Goal: Transaction & Acquisition: Book appointment/travel/reservation

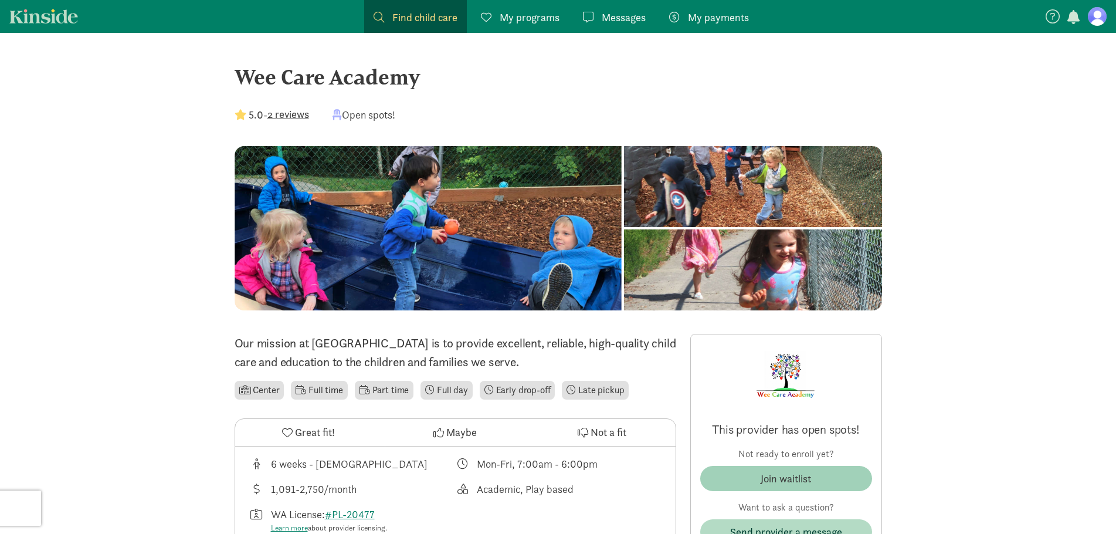
scroll to position [235, 0]
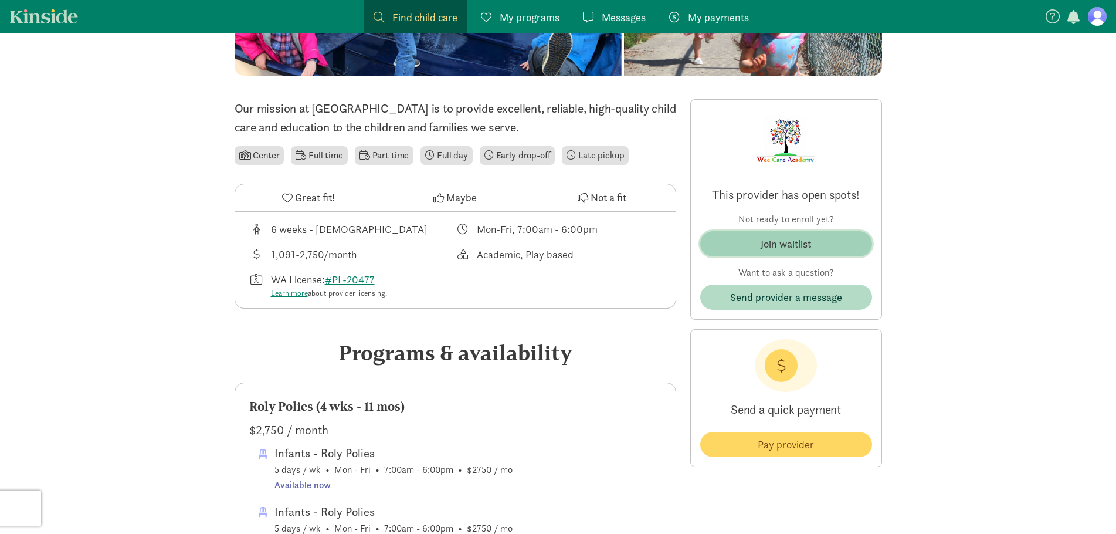
click at [795, 243] on div "Join waitlist" at bounding box center [785, 244] width 50 height 16
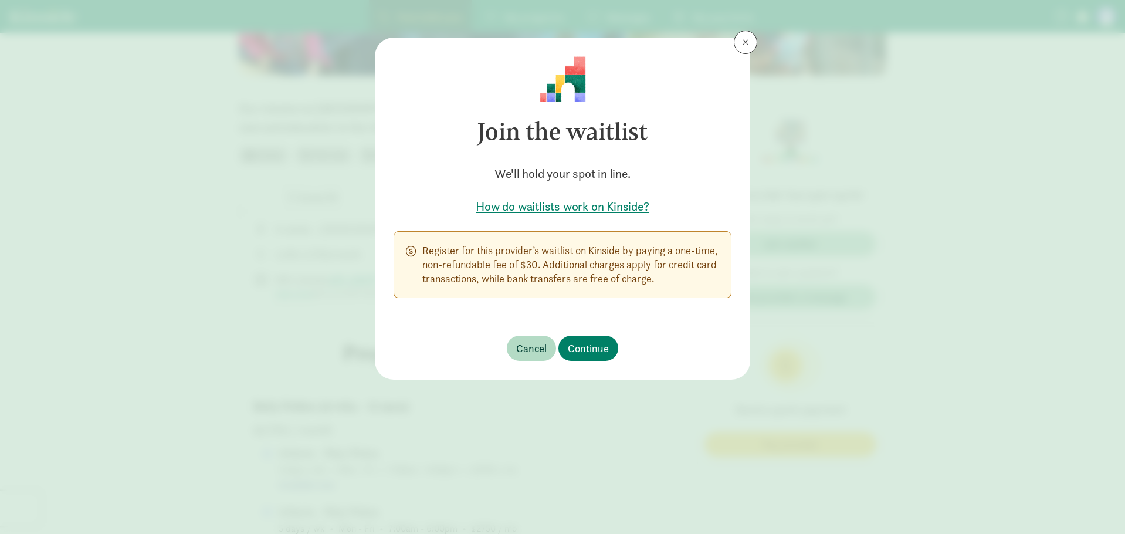
click at [661, 335] on footer "Cancel Continue" at bounding box center [562, 348] width 375 height 63
click at [667, 337] on footer "Cancel Continue" at bounding box center [562, 348] width 375 height 63
click at [696, 333] on footer "Cancel Continue" at bounding box center [562, 348] width 375 height 63
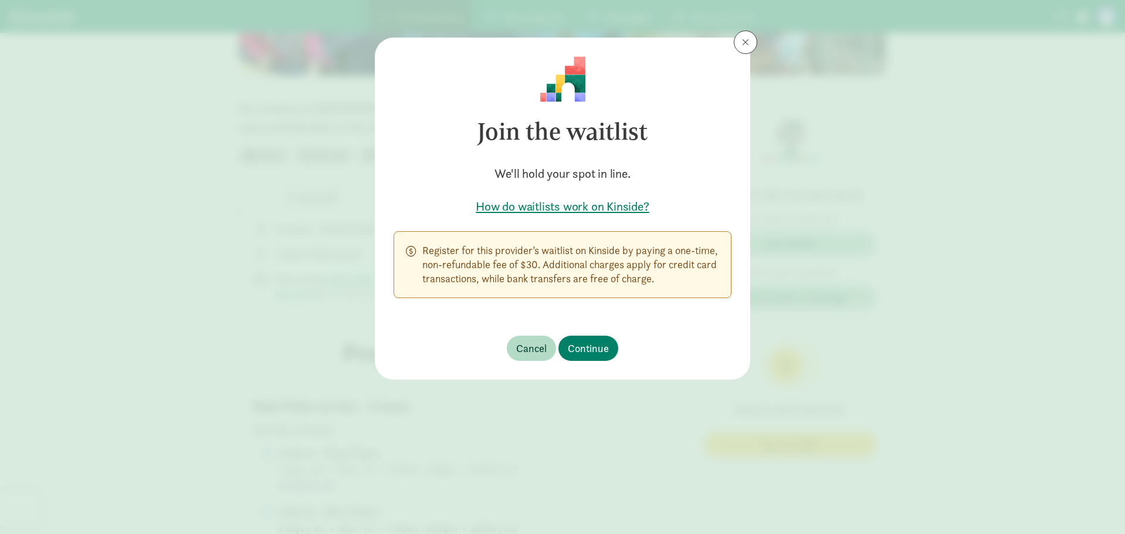
click at [699, 340] on footer "Cancel Continue" at bounding box center [562, 348] width 375 height 63
click at [667, 358] on footer "Cancel Continue" at bounding box center [562, 348] width 375 height 63
click at [595, 349] on span "Continue" at bounding box center [588, 348] width 41 height 16
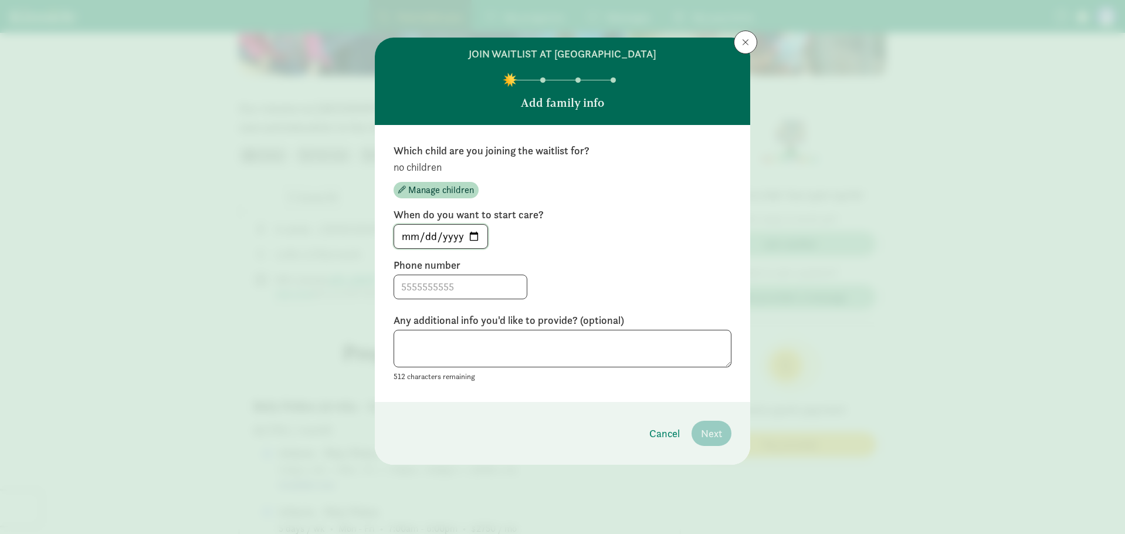
click at [478, 235] on input "[DATE]" at bounding box center [440, 236] width 93 height 23
type input "[DATE]"
click at [481, 289] on input at bounding box center [460, 286] width 133 height 23
type input "2062188190"
click at [585, 327] on div "Any additional info you'd like to provide? (optional) 512 characters remaining" at bounding box center [562, 348] width 338 height 70
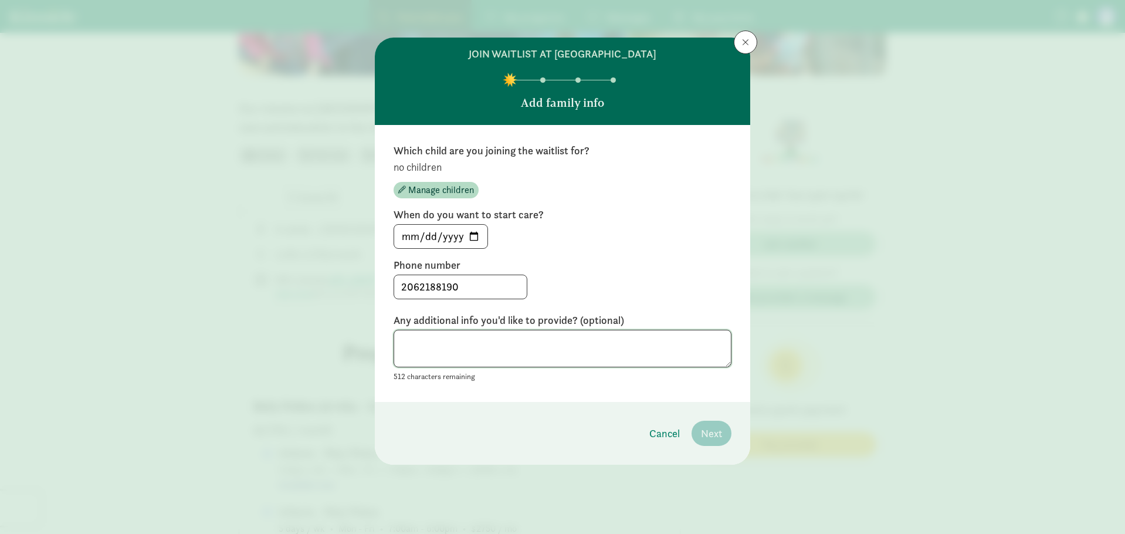
click at [522, 338] on textarea at bounding box center [562, 349] width 338 height 38
type textarea "c"
type textarea "Child will be [DEMOGRAPHIC_DATA] at that time"
drag, startPoint x: 573, startPoint y: 413, endPoint x: 656, endPoint y: 410, distance: 82.1
click at [573, 413] on footer "Cancel Next" at bounding box center [562, 433] width 375 height 63
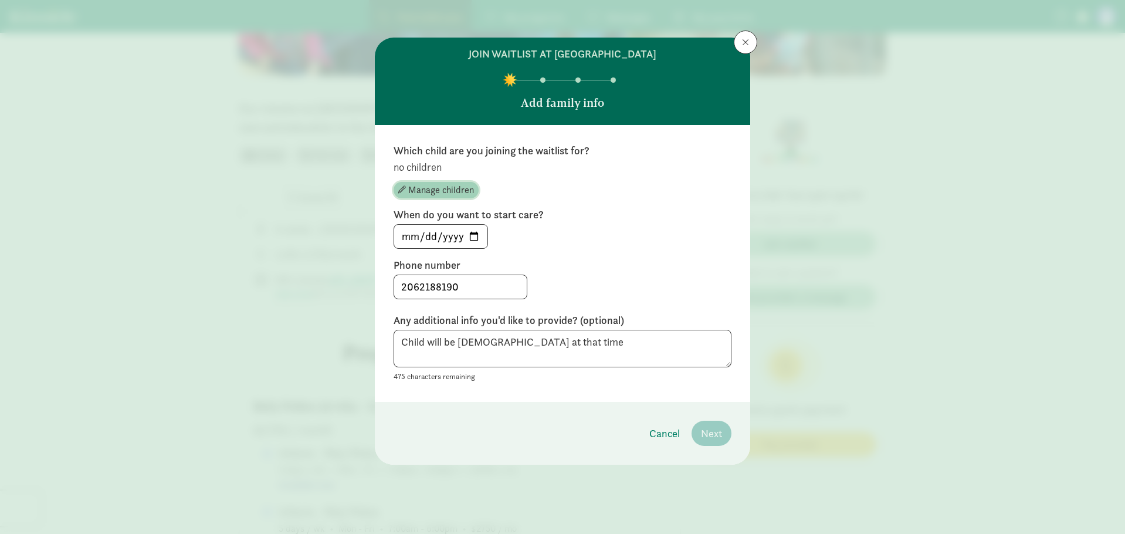
click at [459, 188] on span "Manage children" at bounding box center [441, 190] width 66 height 14
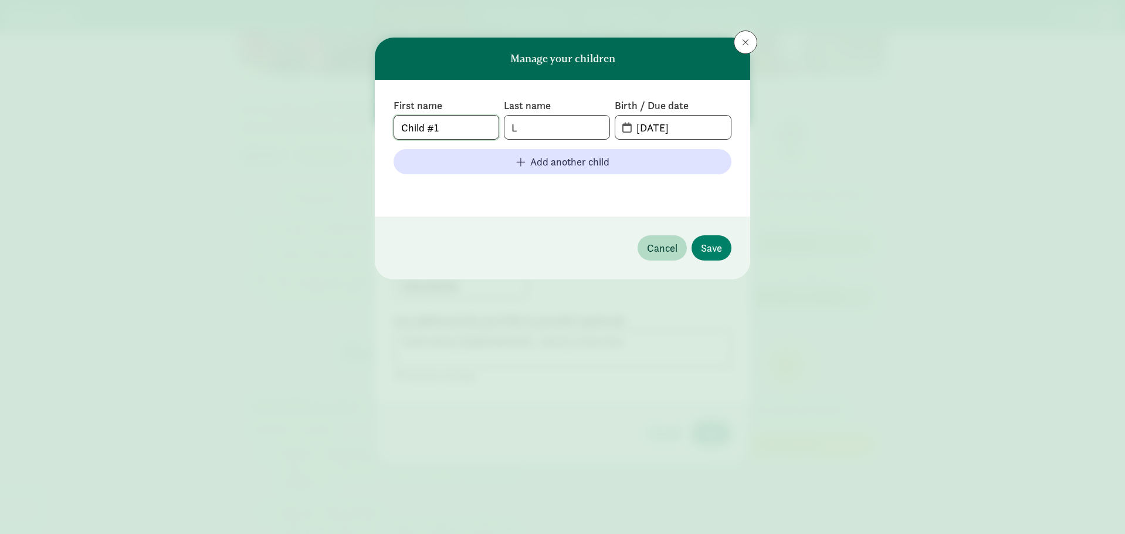
click at [458, 134] on input "Child #1" at bounding box center [446, 127] width 104 height 23
type input "Baby Boy"
type input "[PERSON_NAME]"
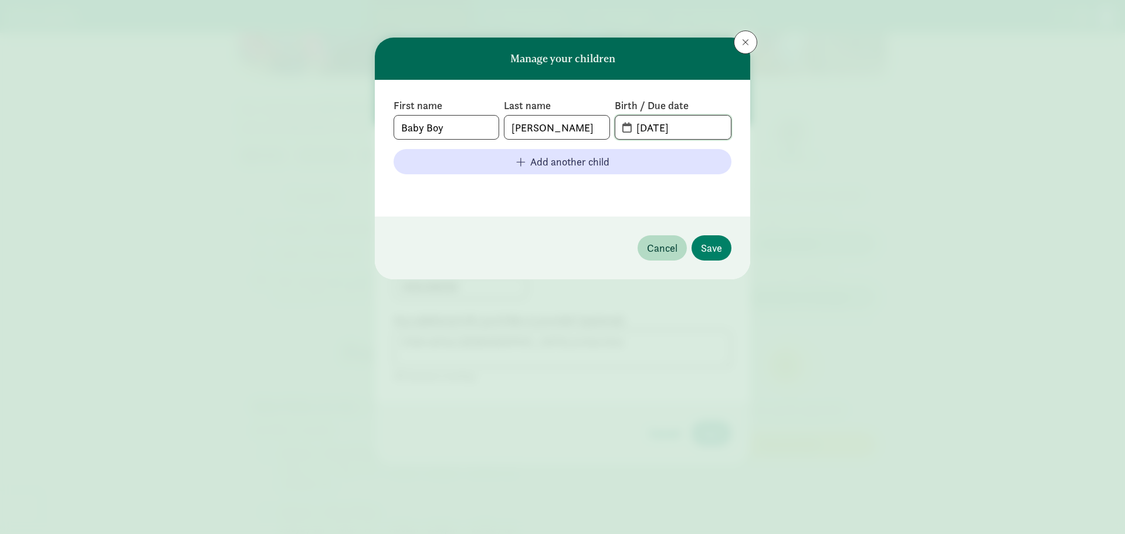
click at [647, 128] on input "[DATE]" at bounding box center [679, 127] width 101 height 23
click at [640, 124] on input "[DATE]" at bounding box center [679, 127] width 101 height 23
click at [640, 129] on input "[DATE]" at bounding box center [679, 127] width 101 height 23
type input "[DATE]"
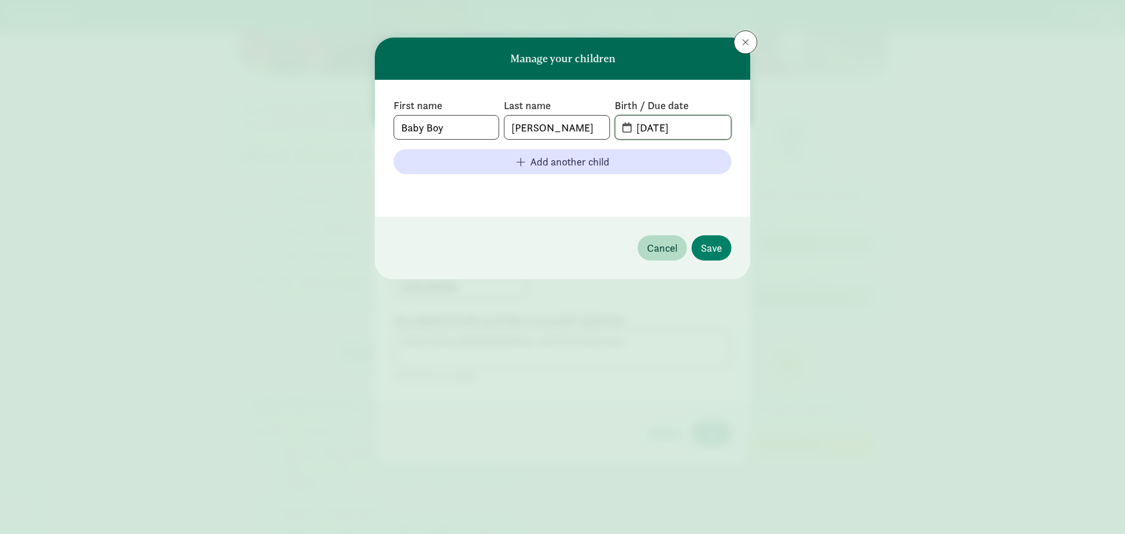
click at [654, 127] on input "[DATE]" at bounding box center [679, 127] width 101 height 23
type input "[DATE]"
click at [695, 199] on div "First name Baby Boy Last name [PERSON_NAME] Birth / Due date [DATE] Add another…" at bounding box center [562, 148] width 375 height 137
click at [699, 247] on button "Save" at bounding box center [711, 247] width 40 height 25
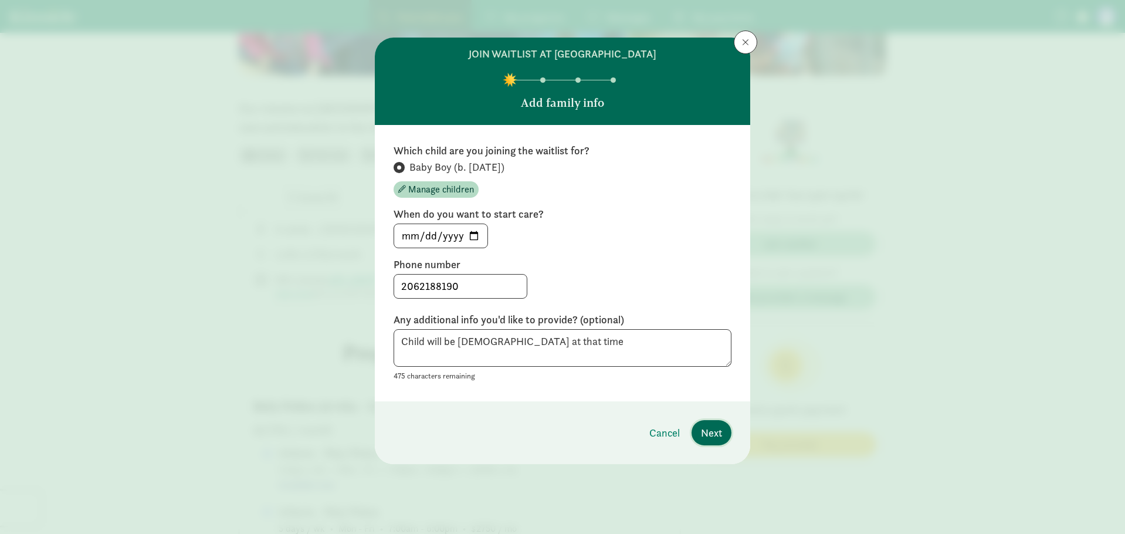
click at [714, 437] on span "Next" at bounding box center [711, 433] width 21 height 16
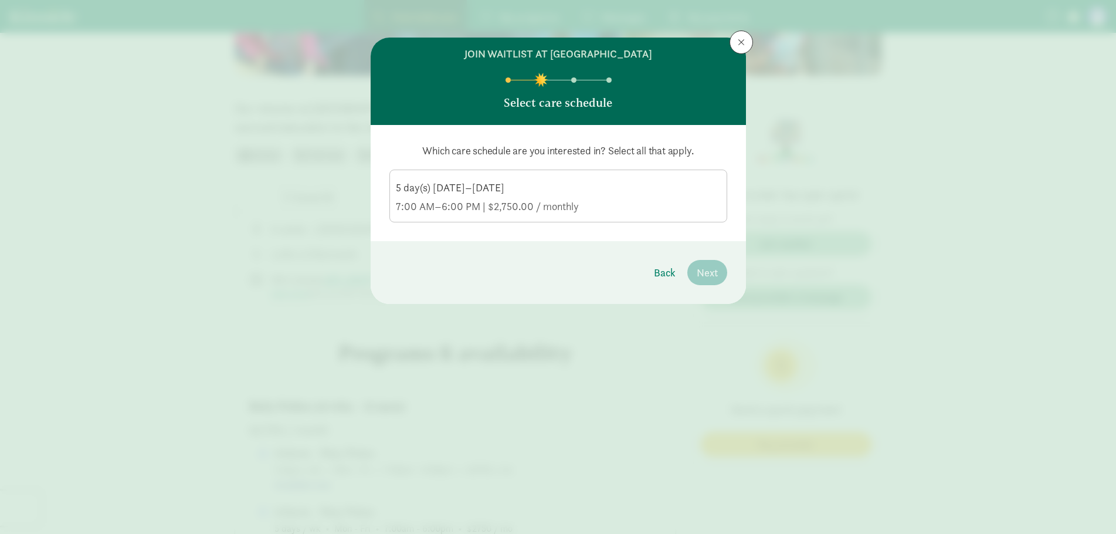
click at [444, 199] on div "5 day(s) [DATE]–[DATE]" at bounding box center [558, 206] width 325 height 14
click at [0, 0] on input "5 day(s) [DATE]–[DATE] 7:00 AM–6:00 PM | $2,750.00 / monthly" at bounding box center [0, 0] width 0 height 0
click at [704, 273] on span "Next" at bounding box center [707, 272] width 21 height 16
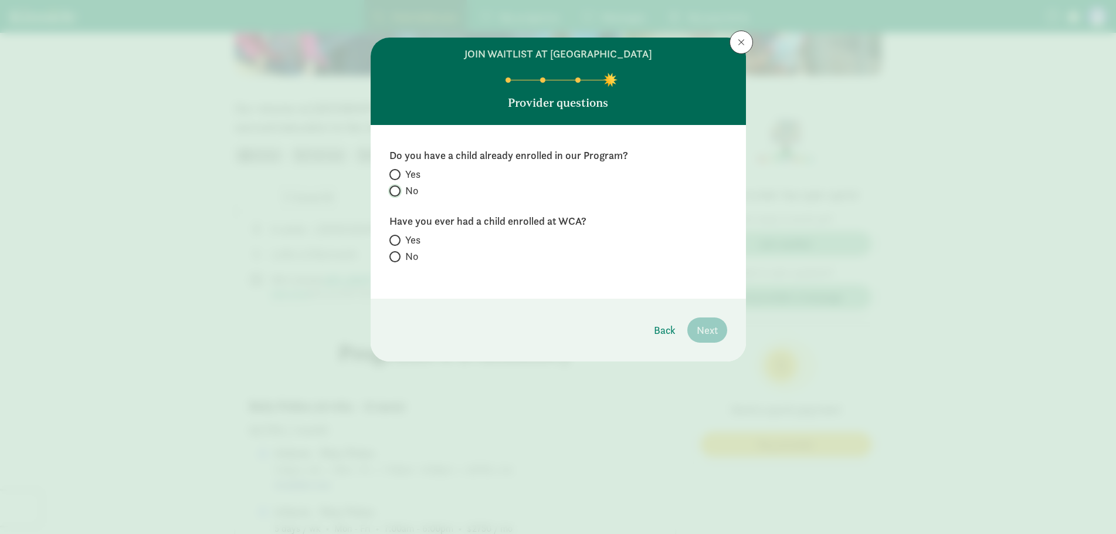
click at [389, 193] on input "No" at bounding box center [393, 191] width 8 height 8
radio input "true"
click at [390, 257] on input "No" at bounding box center [393, 257] width 8 height 8
radio input "true"
click at [728, 337] on footer "Back Next" at bounding box center [558, 329] width 375 height 63
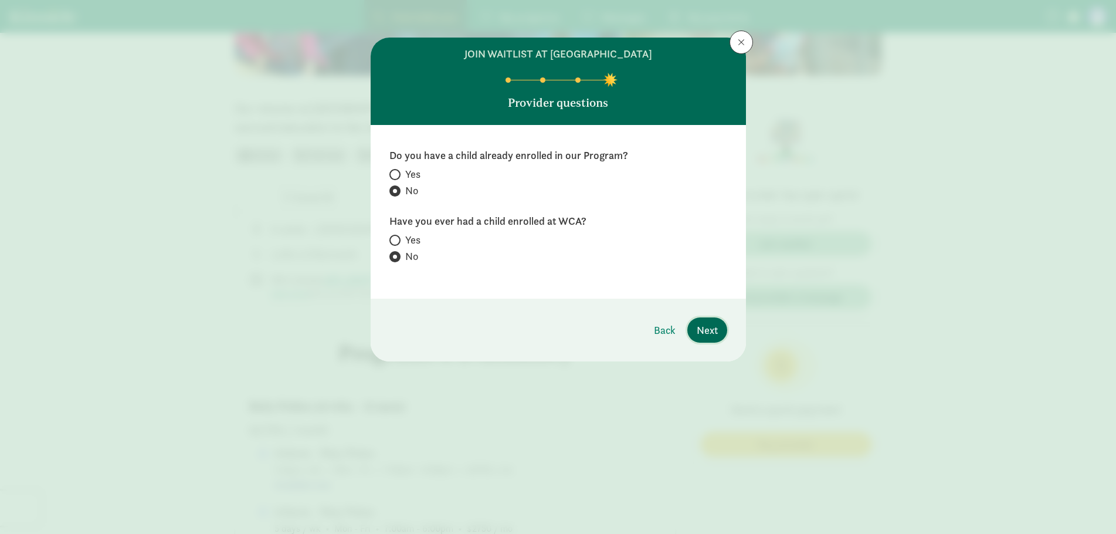
click at [715, 332] on span "Next" at bounding box center [707, 330] width 21 height 16
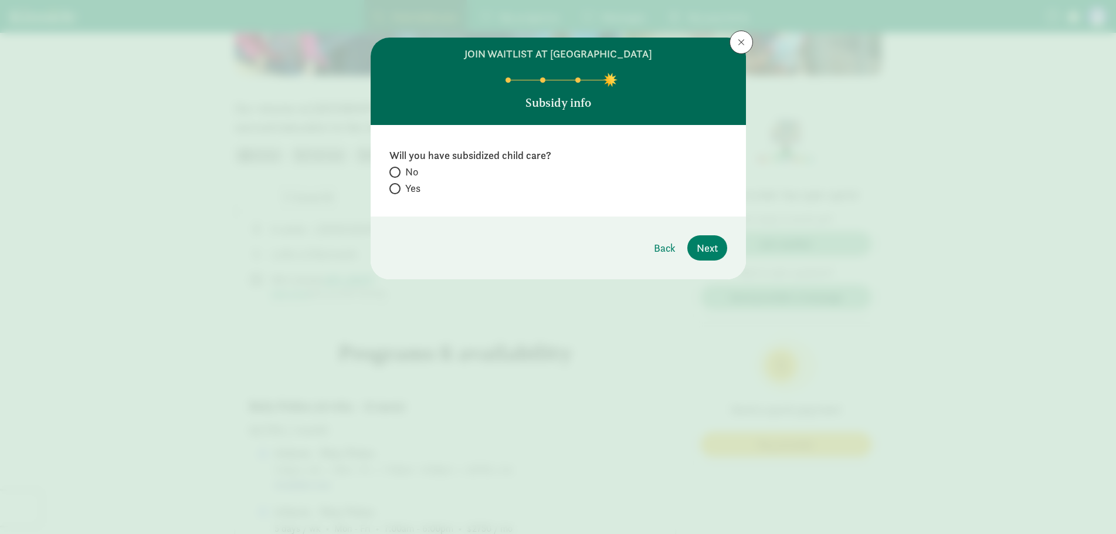
click at [422, 181] on label "No" at bounding box center [558, 188] width 338 height 14
click at [397, 168] on input "No" at bounding box center [393, 172] width 8 height 8
radio input "true"
click at [405, 185] on span "Yes" at bounding box center [412, 188] width 15 height 14
click at [397, 185] on input "Yes" at bounding box center [393, 189] width 8 height 8
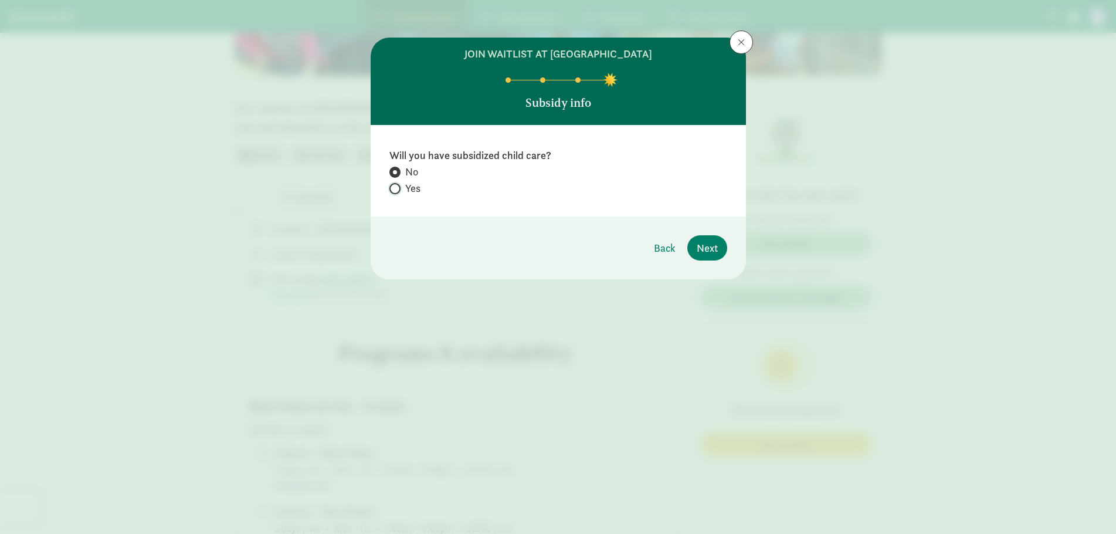
radio input "true"
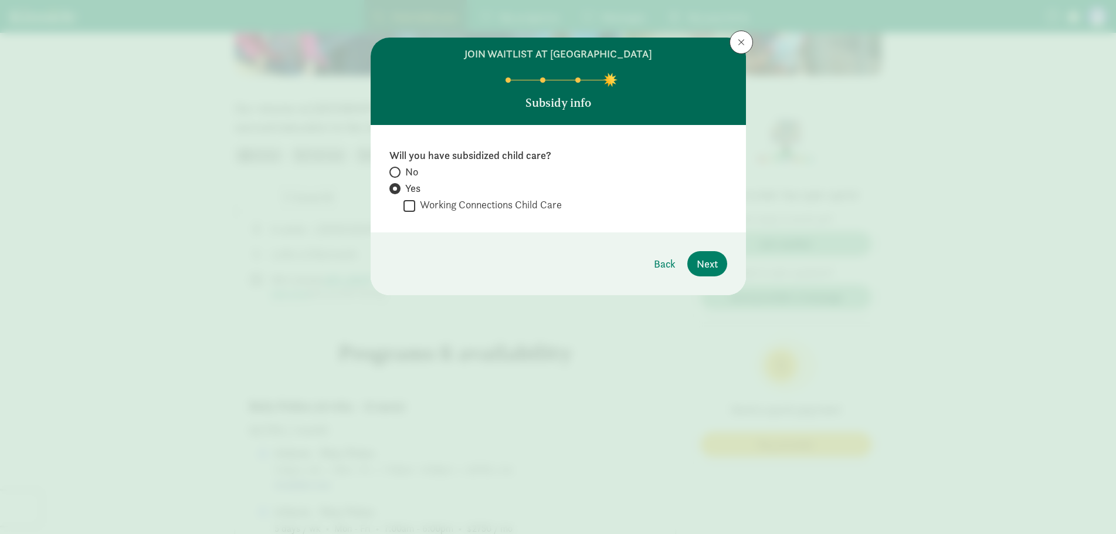
click at [411, 172] on span "No" at bounding box center [411, 172] width 13 height 14
click at [397, 172] on input "No" at bounding box center [393, 172] width 8 height 8
radio input "true"
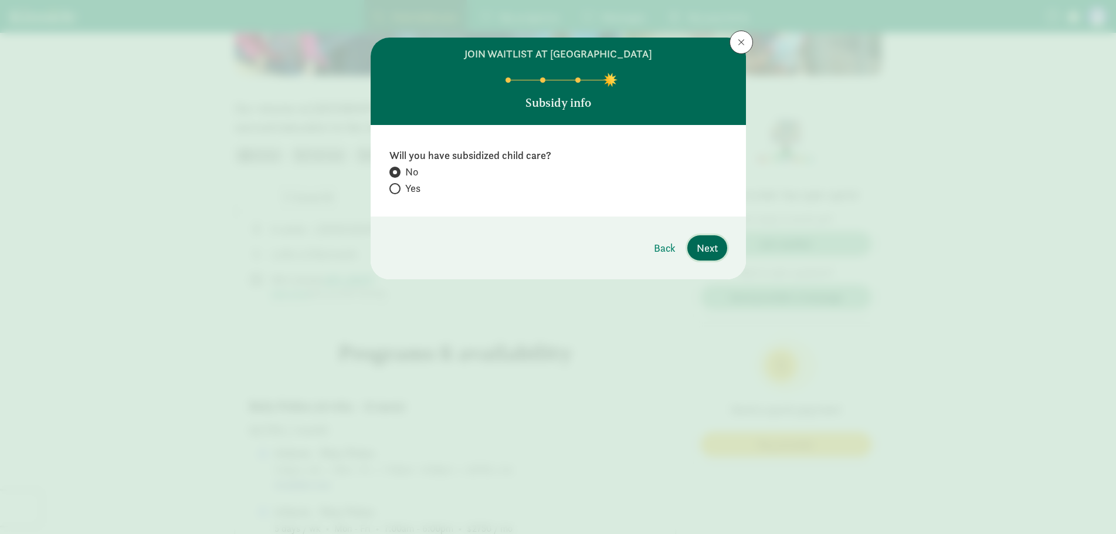
click at [694, 242] on button "Next" at bounding box center [707, 247] width 40 height 25
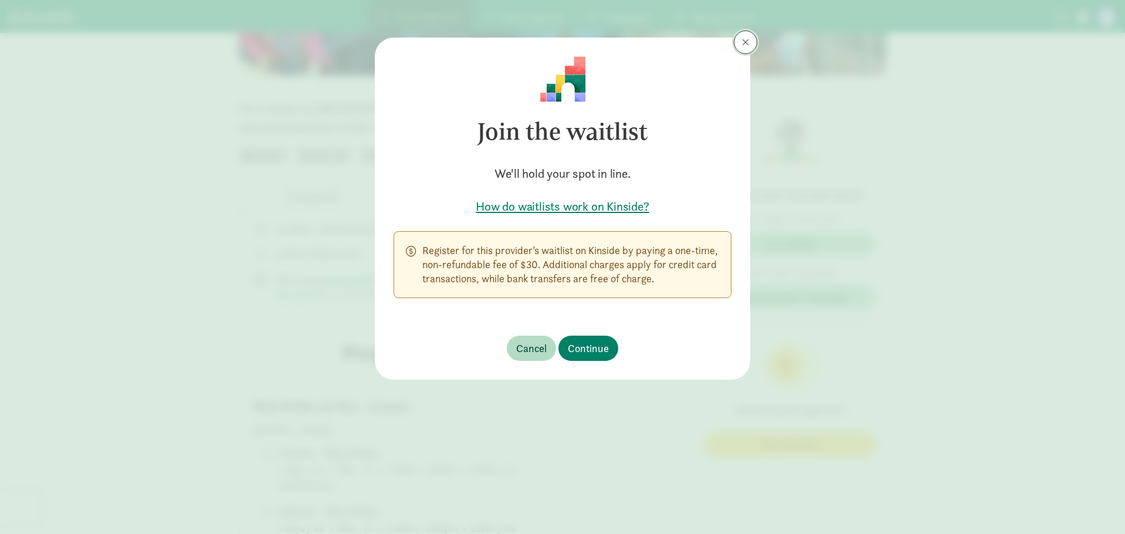
click at [739, 36] on button at bounding box center [744, 41] width 23 height 23
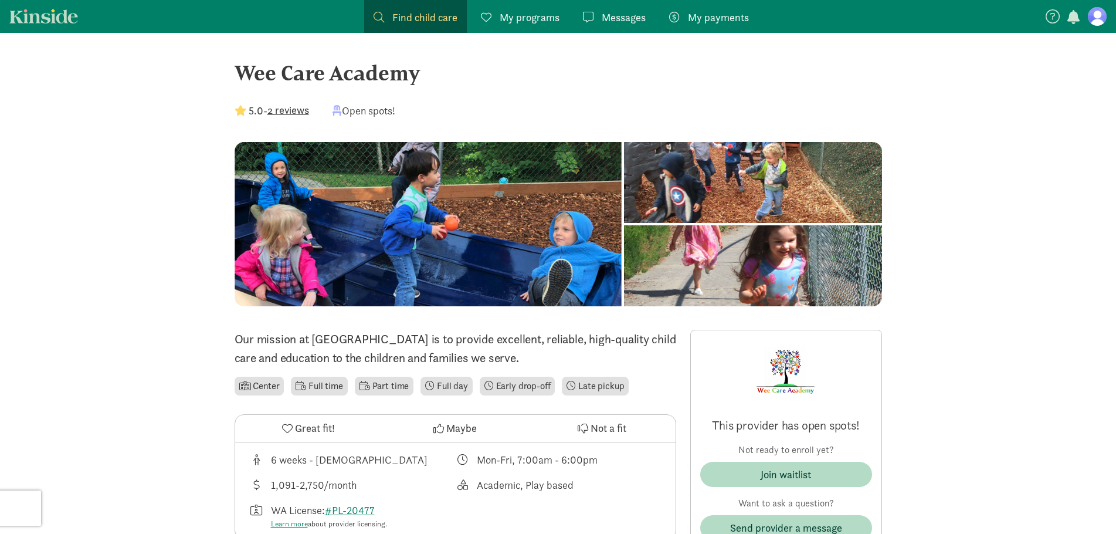
scroll to position [0, 0]
